Goal: Transaction & Acquisition: Purchase product/service

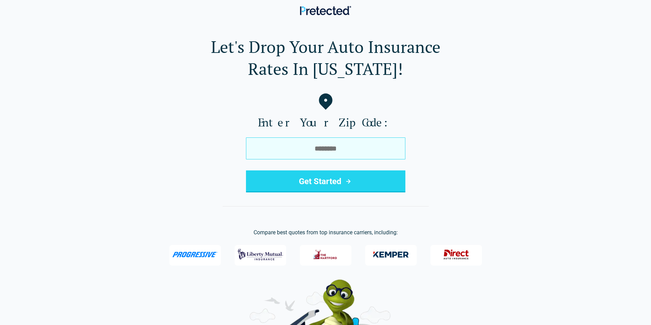
click at [357, 151] on input "tel" at bounding box center [325, 148] width 159 height 22
type input "*****"
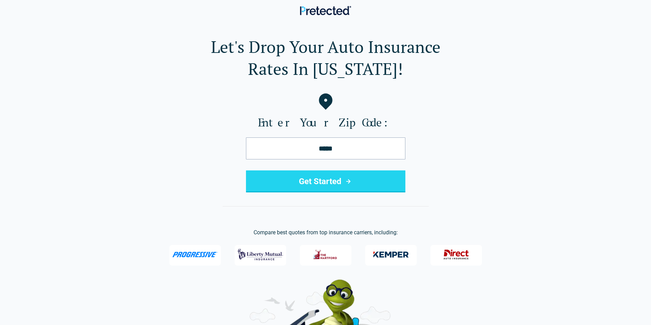
click at [319, 187] on button "Get Started" at bounding box center [325, 181] width 159 height 22
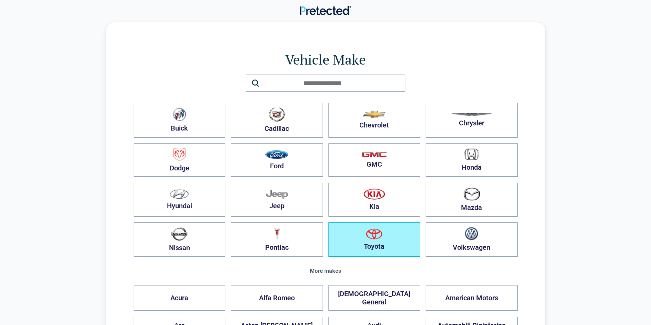
click at [412, 242] on button "Toyota" at bounding box center [374, 239] width 92 height 35
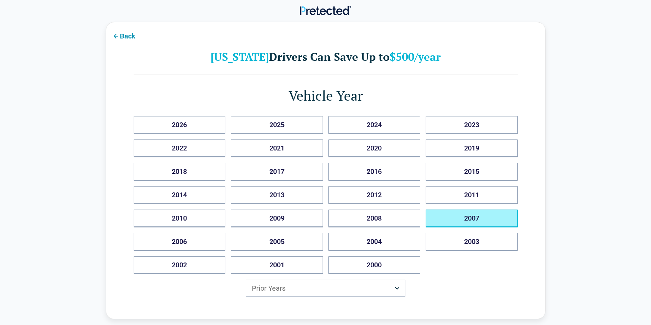
click at [495, 219] on button "2007" at bounding box center [471, 218] width 92 height 18
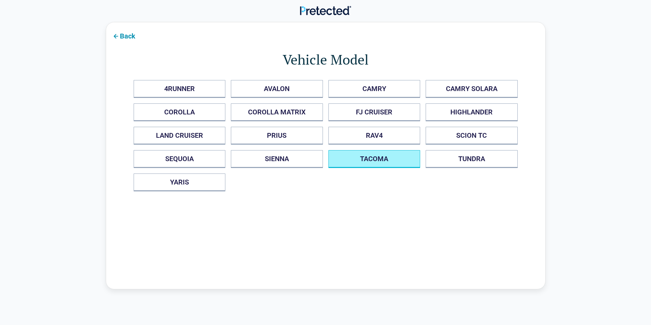
click at [376, 155] on button "TACOMA" at bounding box center [374, 159] width 92 height 18
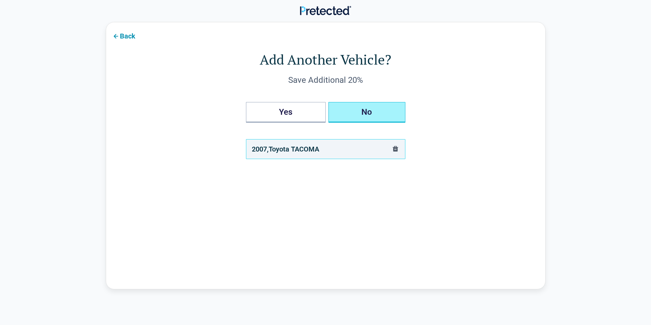
click at [343, 106] on button "No" at bounding box center [366, 112] width 77 height 21
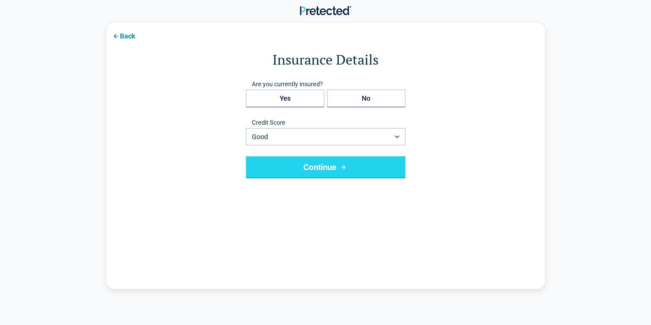
click at [353, 165] on button "Continue" at bounding box center [325, 167] width 159 height 22
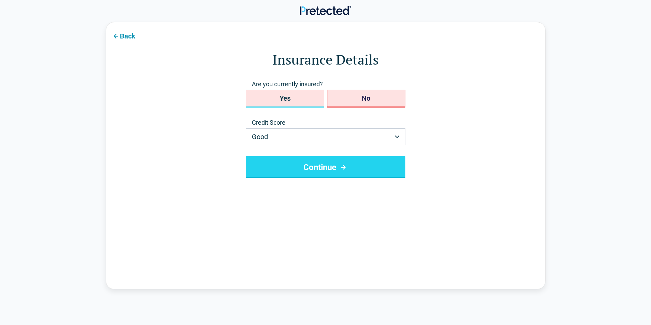
click at [281, 99] on button "Yes" at bounding box center [285, 99] width 78 height 18
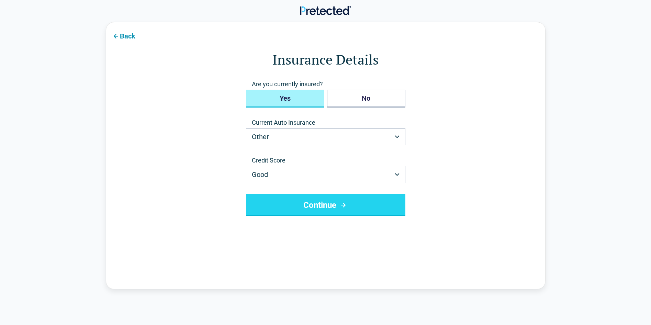
click at [347, 198] on button "Continue" at bounding box center [325, 205] width 159 height 22
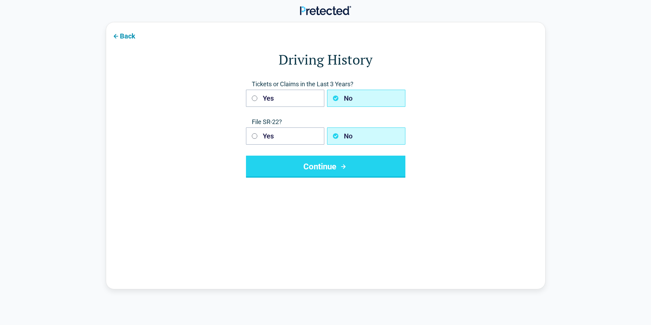
click at [360, 162] on button "Continue" at bounding box center [325, 167] width 159 height 22
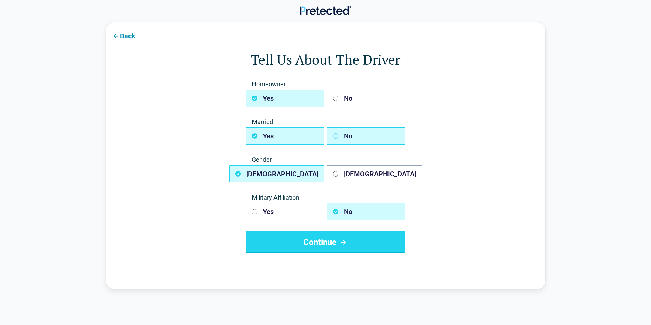
click at [335, 138] on icon "button" at bounding box center [335, 135] width 5 height 5
click at [354, 239] on button "Continue" at bounding box center [325, 242] width 159 height 22
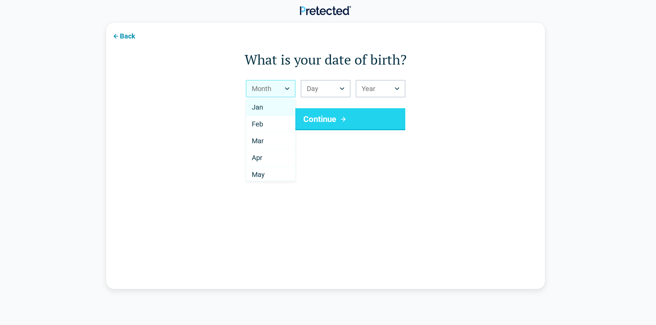
click at [285, 93] on html "Back What is your date of birth? Month *** *** *** *** *** *** *** *** *** *** …" at bounding box center [328, 259] width 656 height 518
select select "*"
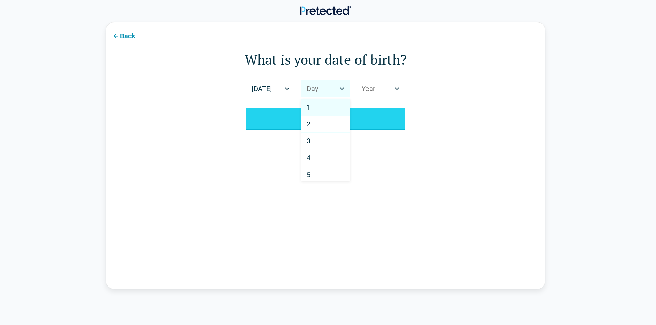
click at [344, 89] on html "Back What is your date of birth? Jul *** *** *** *** *** *** *** *** *** *** **…" at bounding box center [328, 259] width 656 height 518
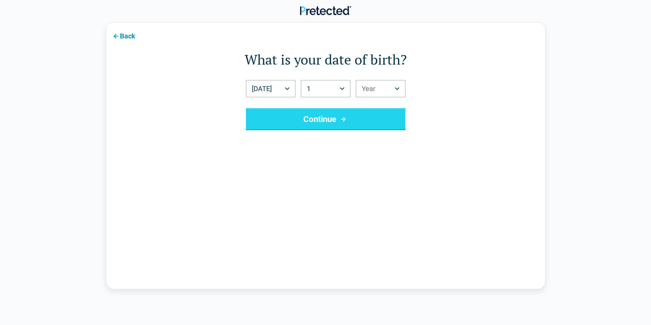
click at [398, 88] on html "Back What is your date of birth? Jul *** *** *** *** *** *** *** *** *** *** **…" at bounding box center [325, 259] width 651 height 518
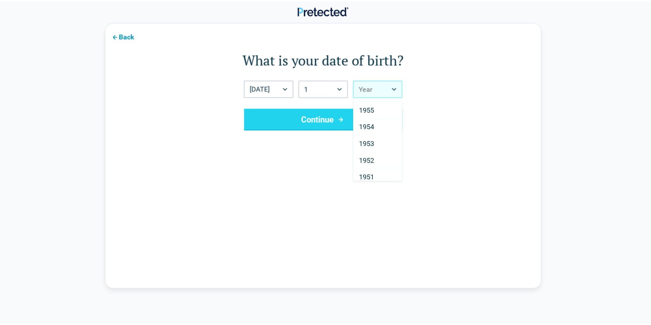
scroll to position [908, 0]
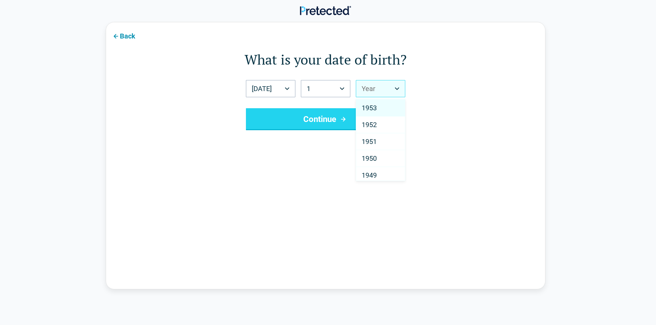
select select "****"
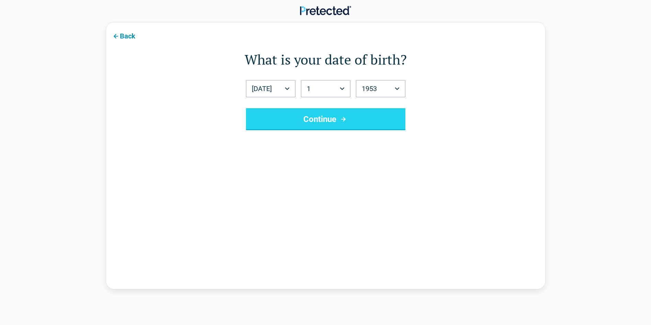
click at [315, 121] on button "Continue" at bounding box center [325, 119] width 159 height 22
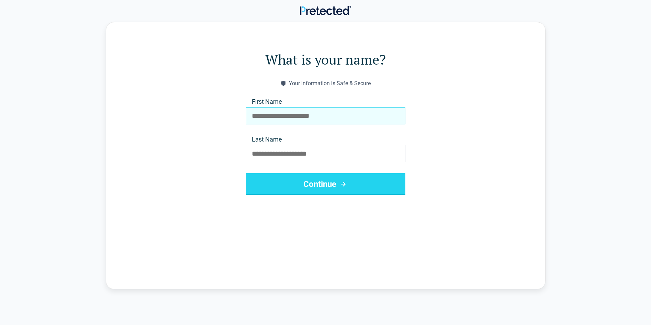
click at [323, 122] on input "First Name" at bounding box center [325, 115] width 159 height 17
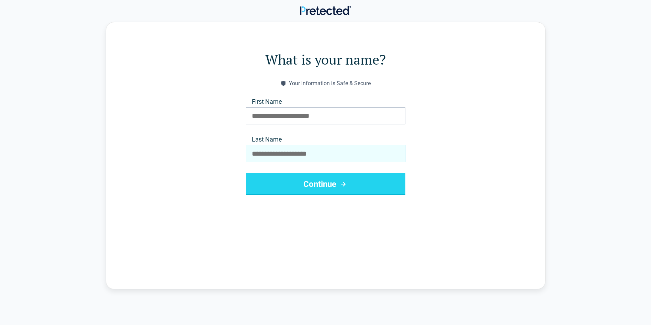
click at [322, 156] on input "Last Name" at bounding box center [325, 153] width 159 height 17
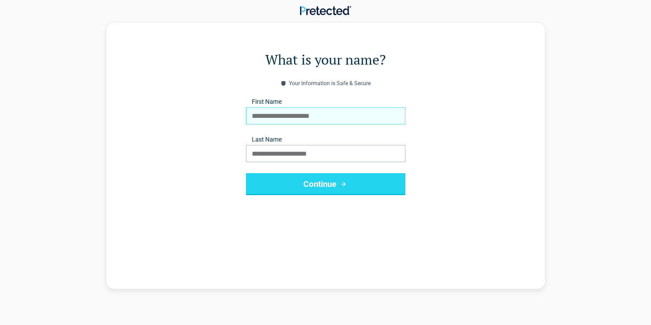
click at [312, 120] on input "First Name" at bounding box center [325, 115] width 159 height 17
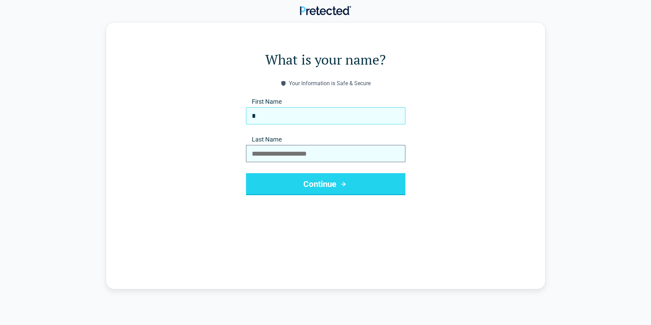
type input "*"
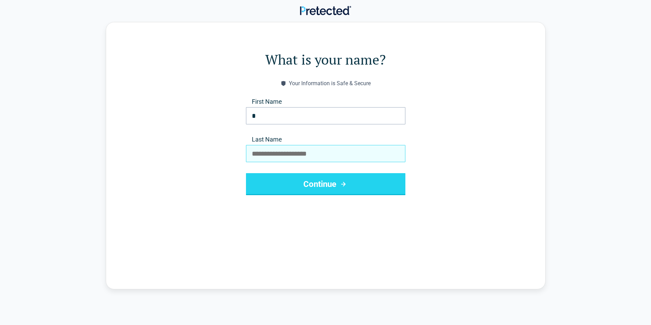
click at [308, 153] on input "Last Name" at bounding box center [325, 153] width 159 height 17
type input "*"
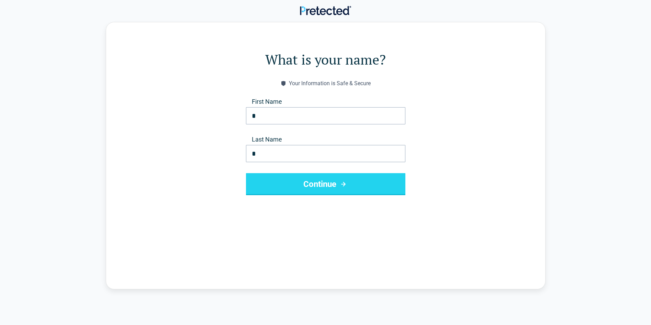
click at [314, 191] on button "Continue" at bounding box center [325, 184] width 159 height 22
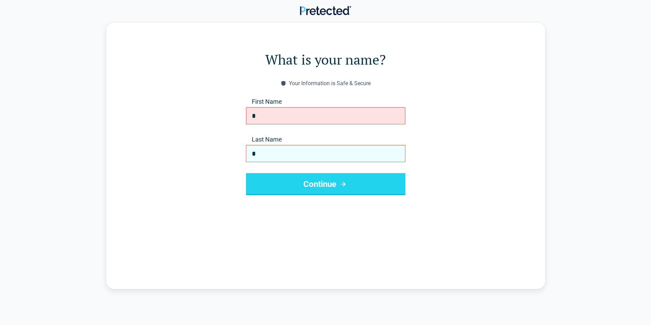
click at [299, 161] on input "*" at bounding box center [325, 153] width 159 height 17
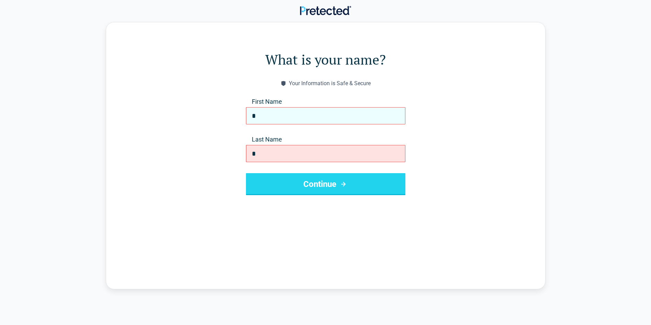
click at [291, 114] on input "*" at bounding box center [325, 115] width 159 height 17
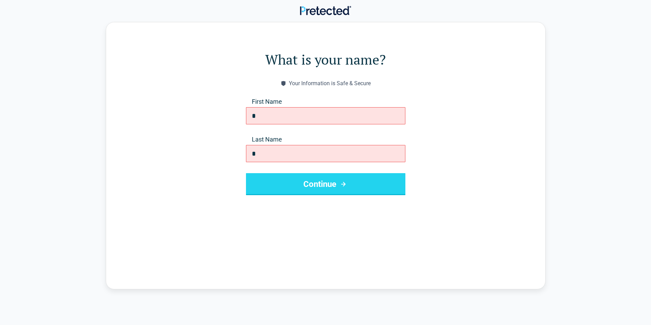
click at [331, 183] on button "Continue" at bounding box center [325, 184] width 159 height 22
